Goal: Task Accomplishment & Management: Manage account settings

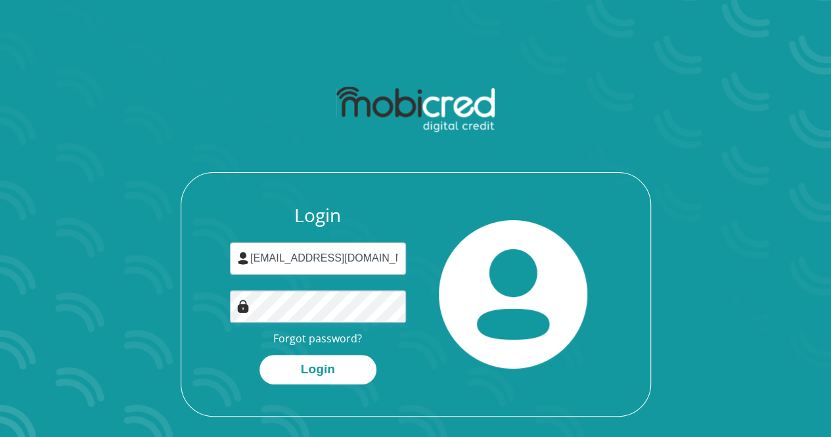
click at [307, 269] on input "wahmkhize@gmail.com" at bounding box center [318, 258] width 176 height 32
click at [276, 214] on h3 "Login" at bounding box center [318, 215] width 176 height 22
click at [422, 171] on div "Login wahmkhize@gmail.com Forgot password? Login" at bounding box center [415, 248] width 705 height 338
click at [330, 367] on button "Login" at bounding box center [317, 370] width 117 height 30
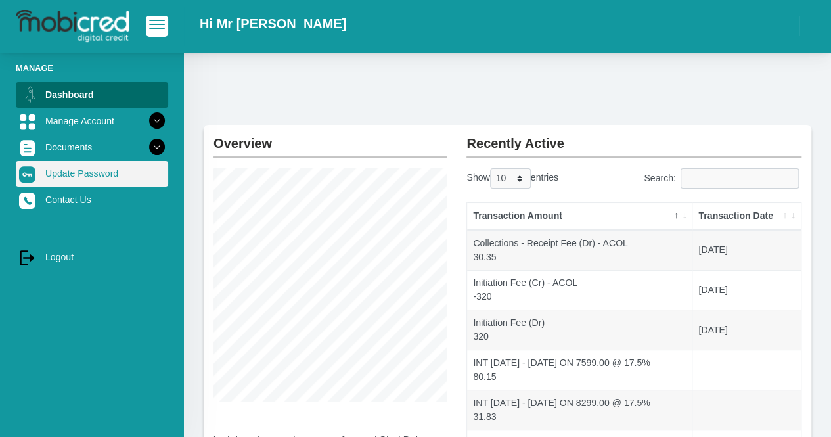
click at [97, 175] on link "Update Password" at bounding box center [92, 173] width 152 height 25
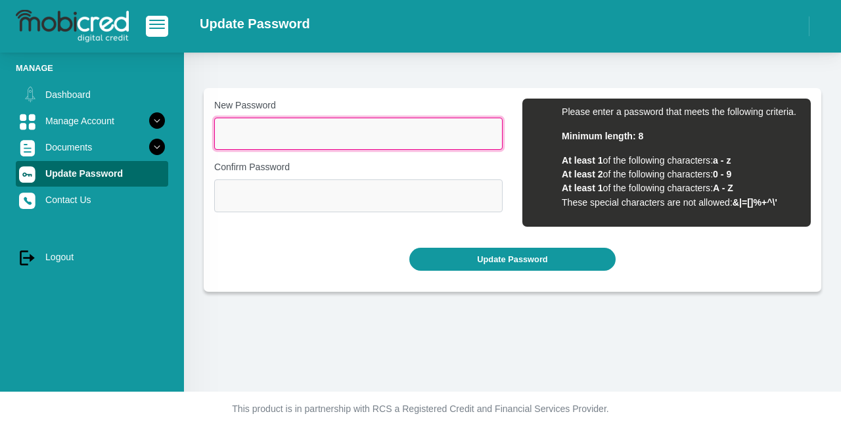
click at [244, 137] on input "New Password" at bounding box center [358, 134] width 288 height 32
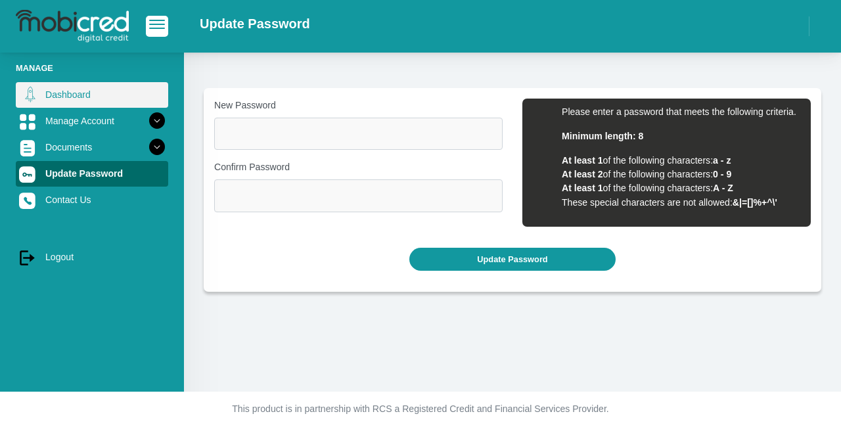
click at [100, 99] on link "Dashboard" at bounding box center [92, 94] width 152 height 25
